Goal: Navigation & Orientation: Find specific page/section

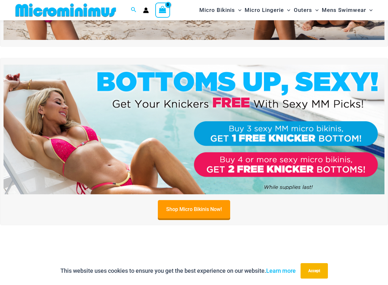
scroll to position [156, 0]
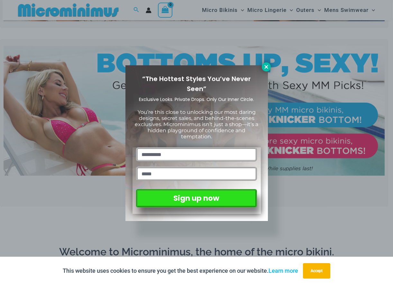
click at [265, 66] on icon at bounding box center [266, 67] width 4 height 4
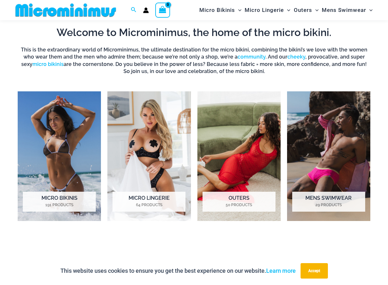
scroll to position [381, 0]
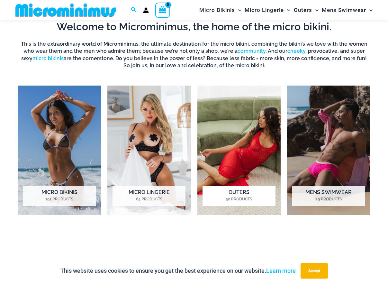
click at [246, 191] on h2 "Outers 50 Products" at bounding box center [238, 196] width 73 height 20
